Goal: Transaction & Acquisition: Purchase product/service

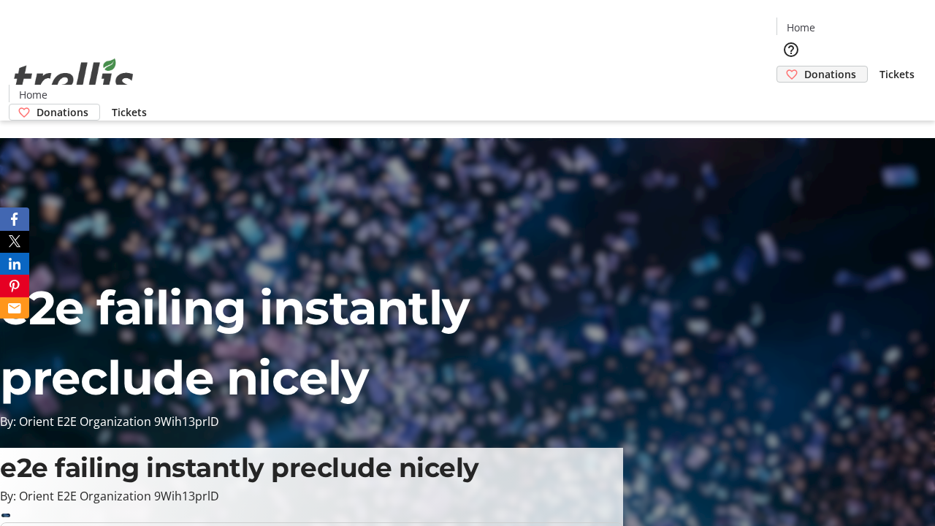
click at [805, 67] on span "Donations" at bounding box center [831, 74] width 52 height 15
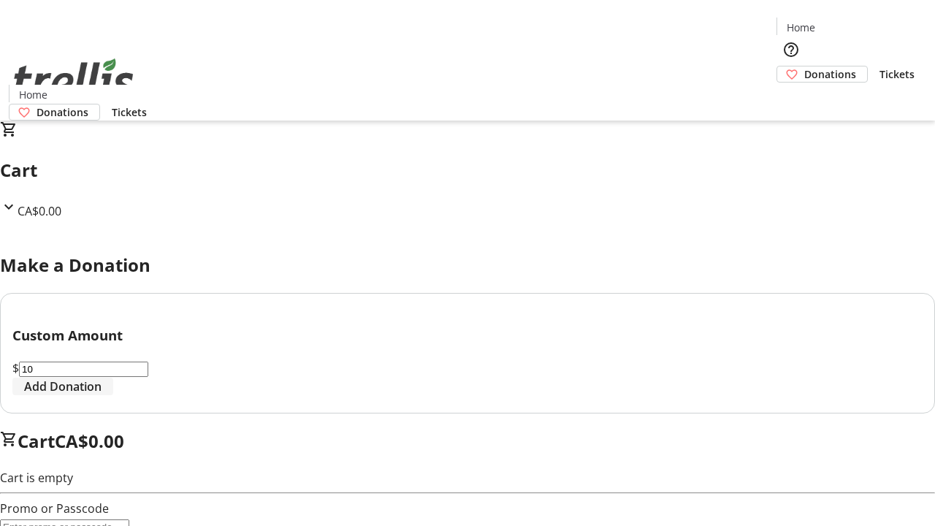
click at [102, 395] on span "Add Donation" at bounding box center [62, 387] width 77 height 18
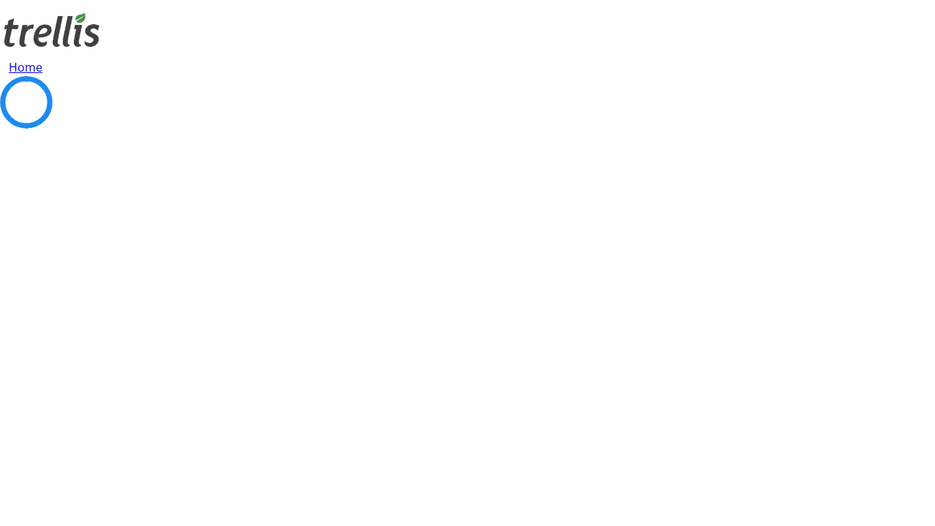
select select "CA"
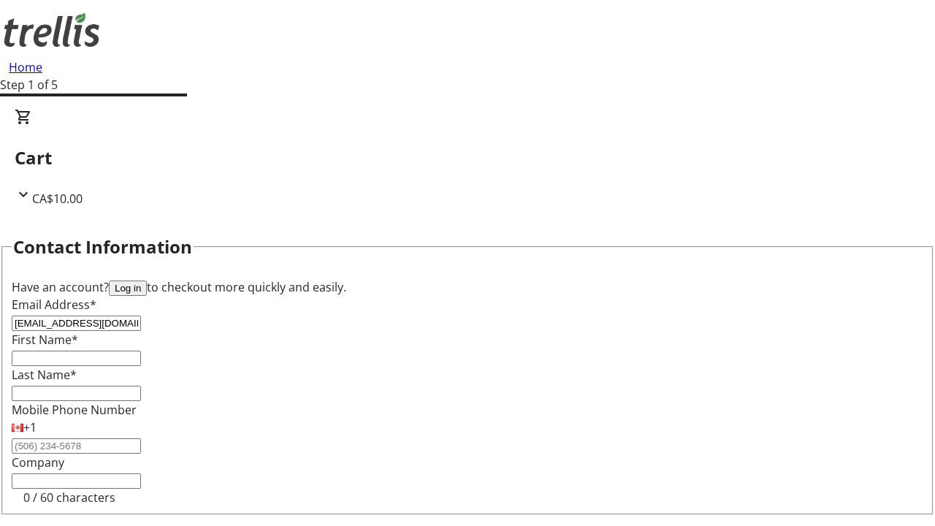
type input "[EMAIL_ADDRESS][DOMAIN_NAME]"
type input "[PERSON_NAME]"
type input "[STREET_ADDRESS][PERSON_NAME]"
type input "Kelowna"
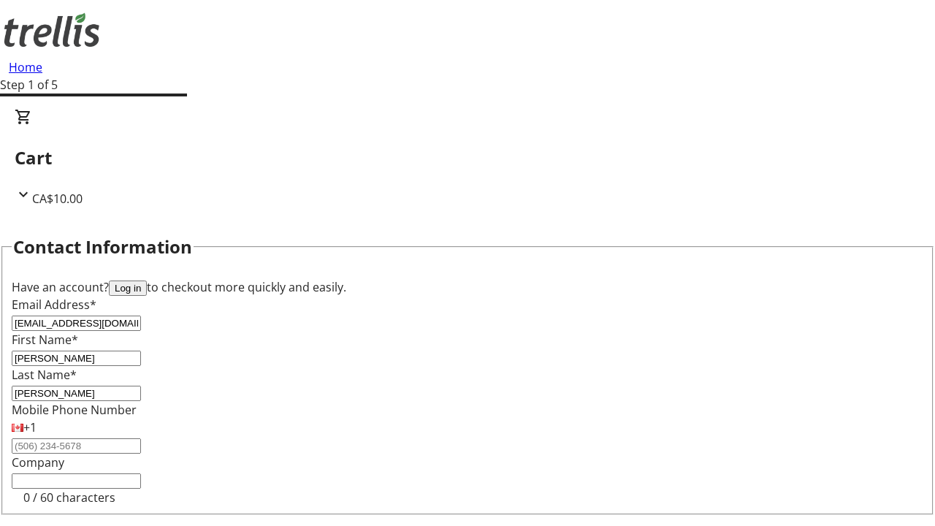
select select "BC"
type input "Kelowna"
type input "V1Y 0C2"
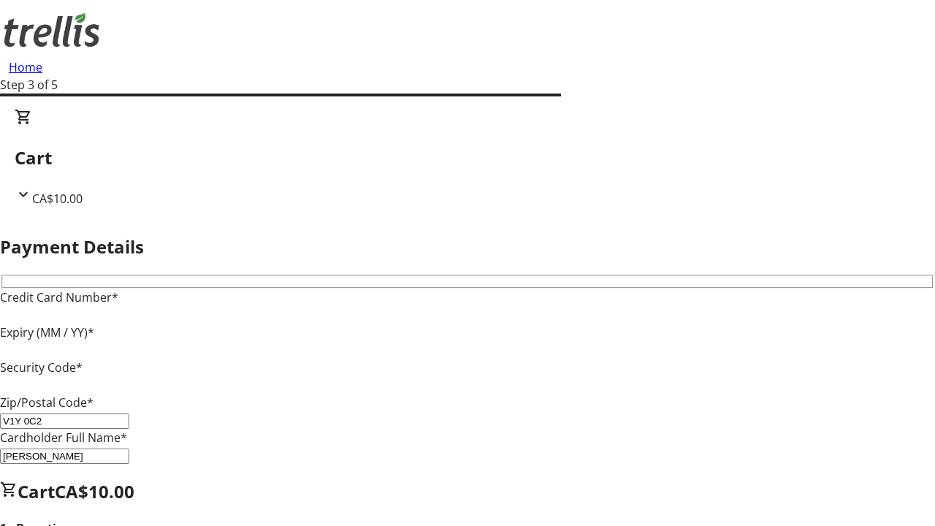
type input "V1Y 0C2"
